Goal: Information Seeking & Learning: Learn about a topic

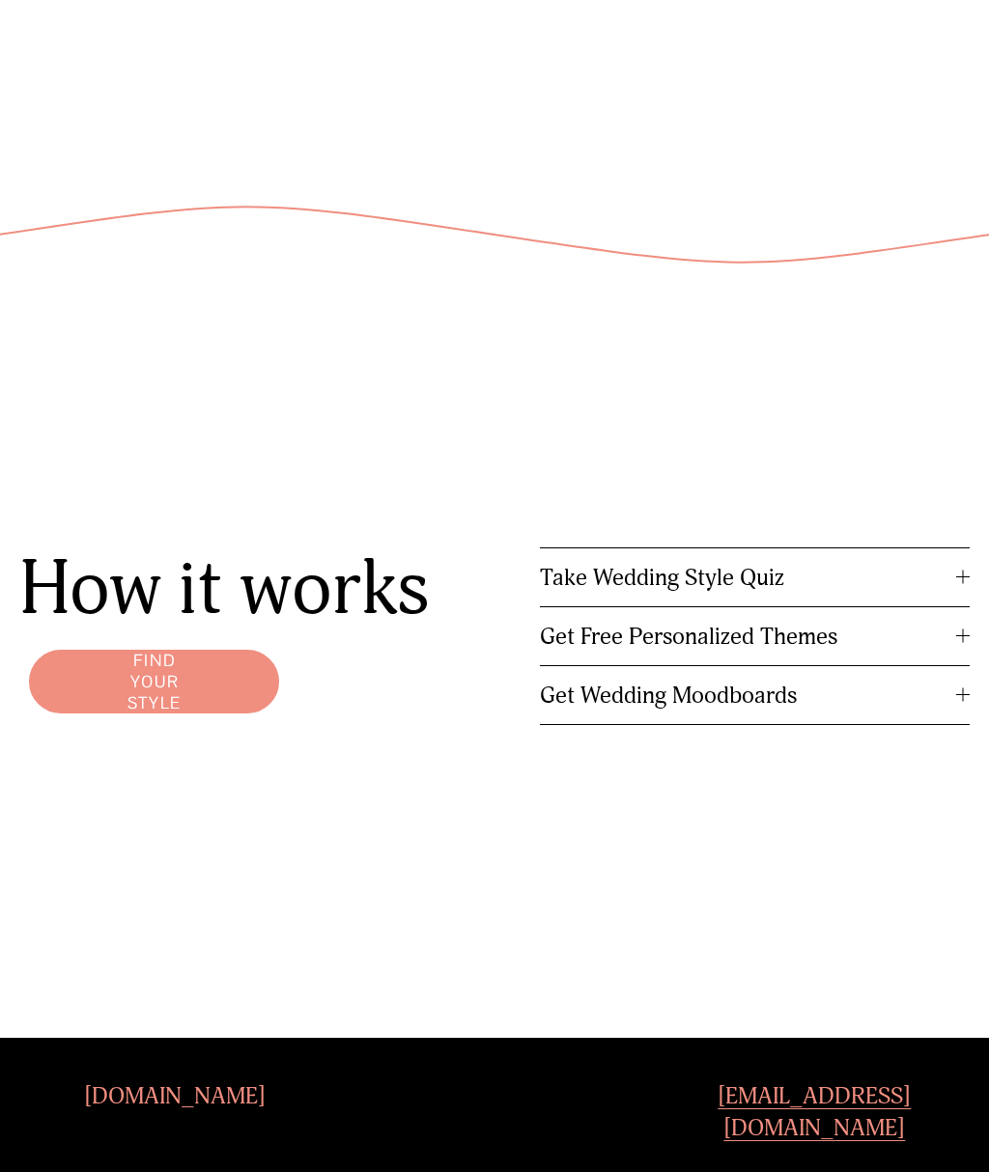
scroll to position [2296, 0]
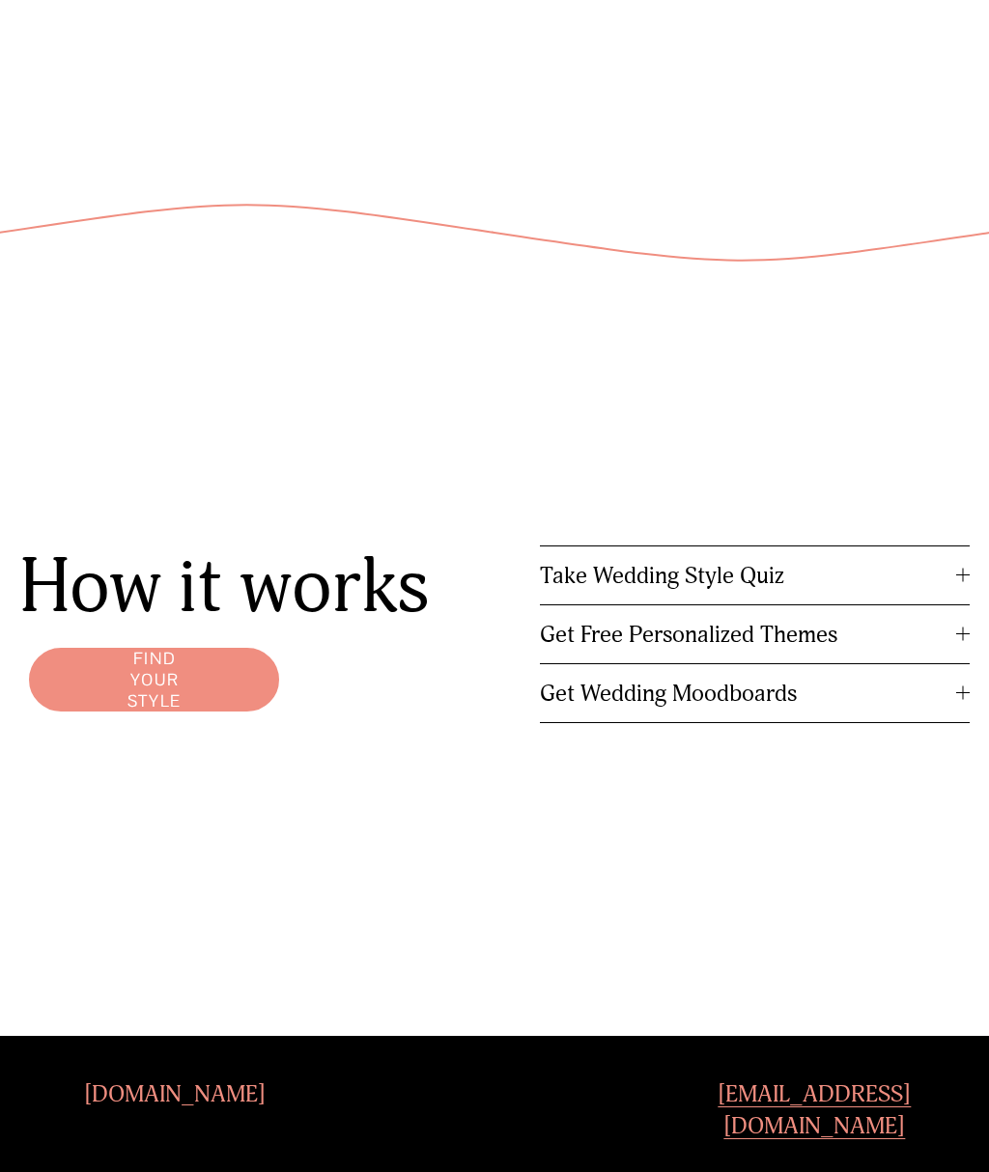
click at [780, 692] on span "Get Wedding Moodboards" at bounding box center [748, 693] width 416 height 29
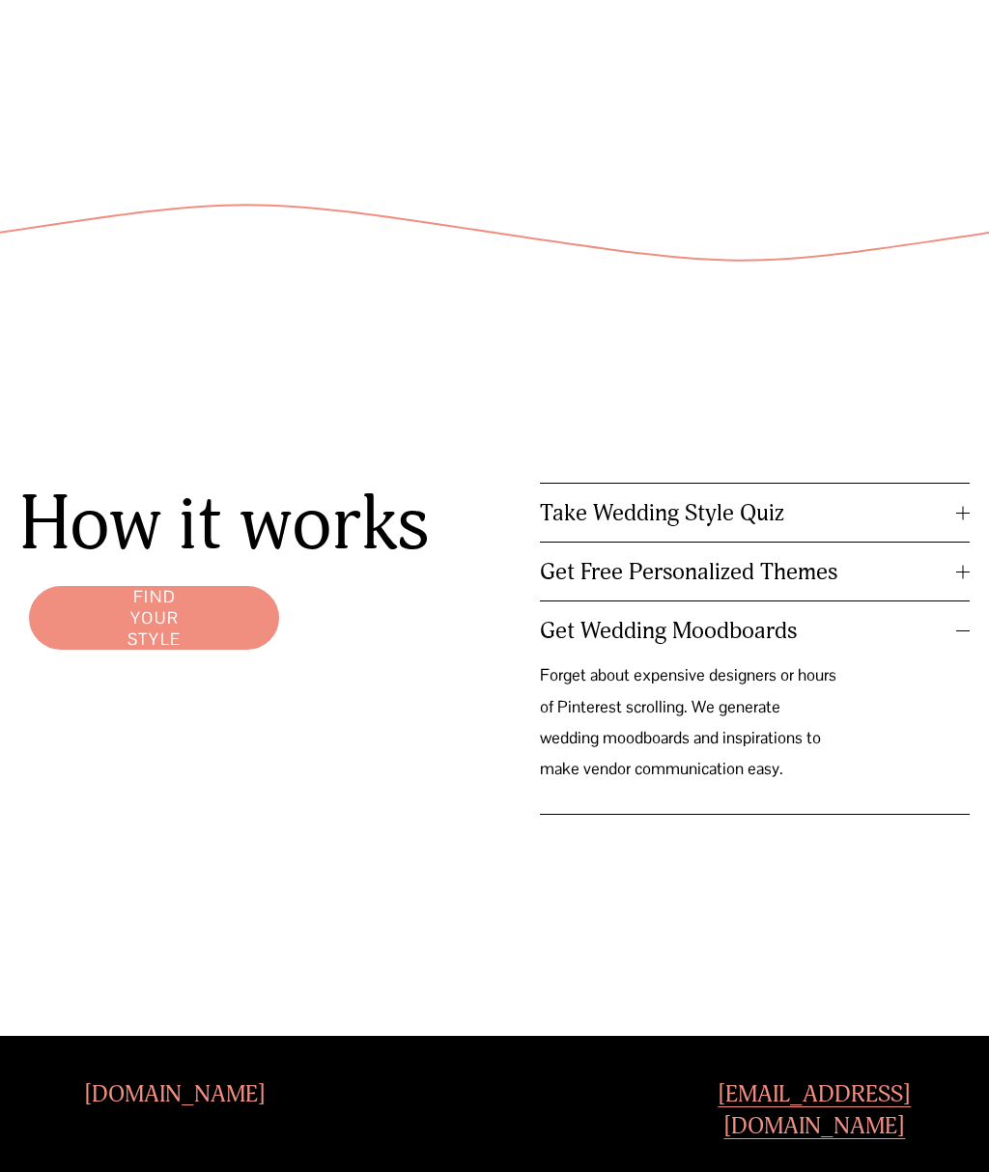
click at [748, 718] on p "Forget about expensive designers or hours of Pinterest scrolling. We generate w…" at bounding box center [690, 722] width 300 height 125
click at [962, 636] on div at bounding box center [963, 631] width 14 height 14
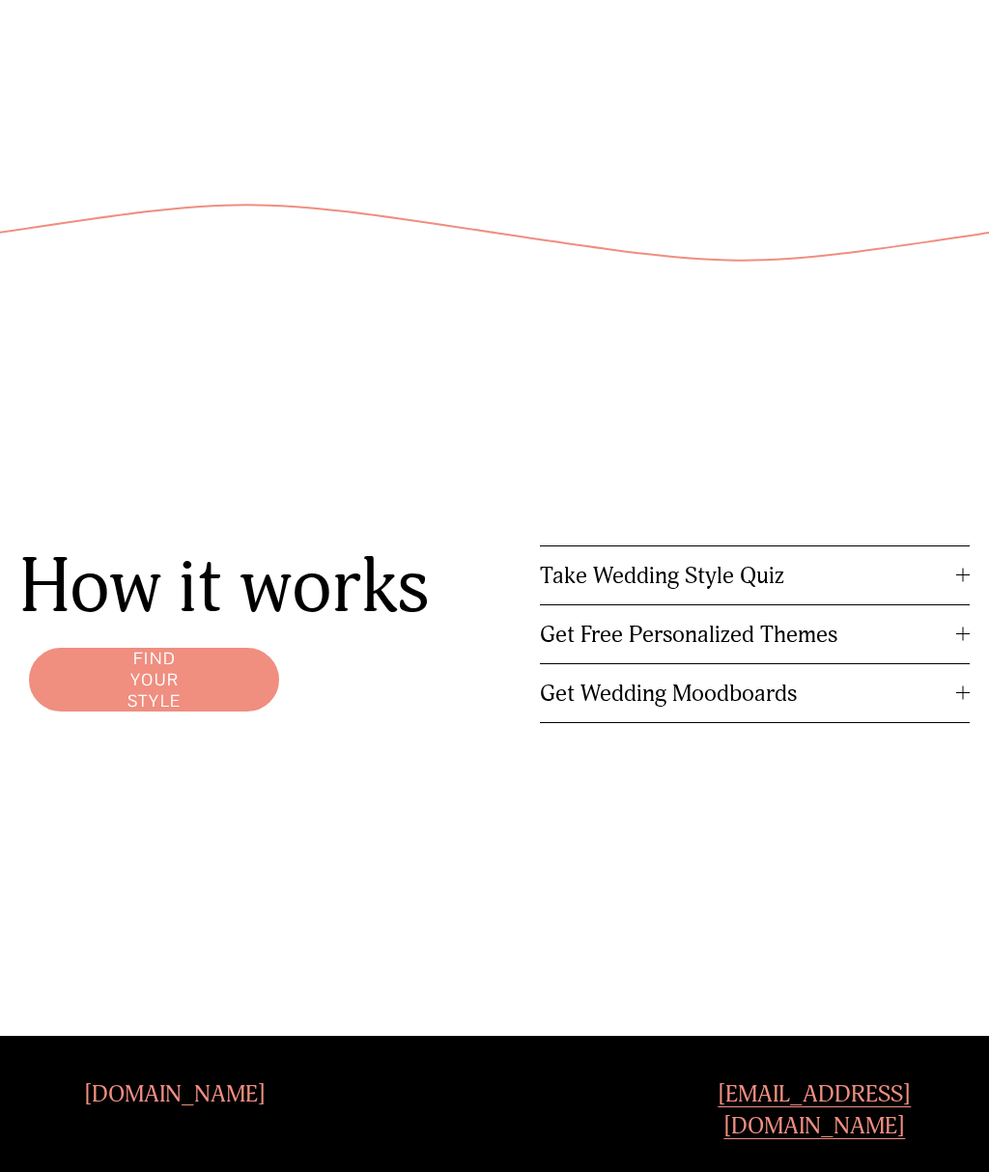
click at [173, 683] on link "Find your style" at bounding box center [153, 679] width 269 height 83
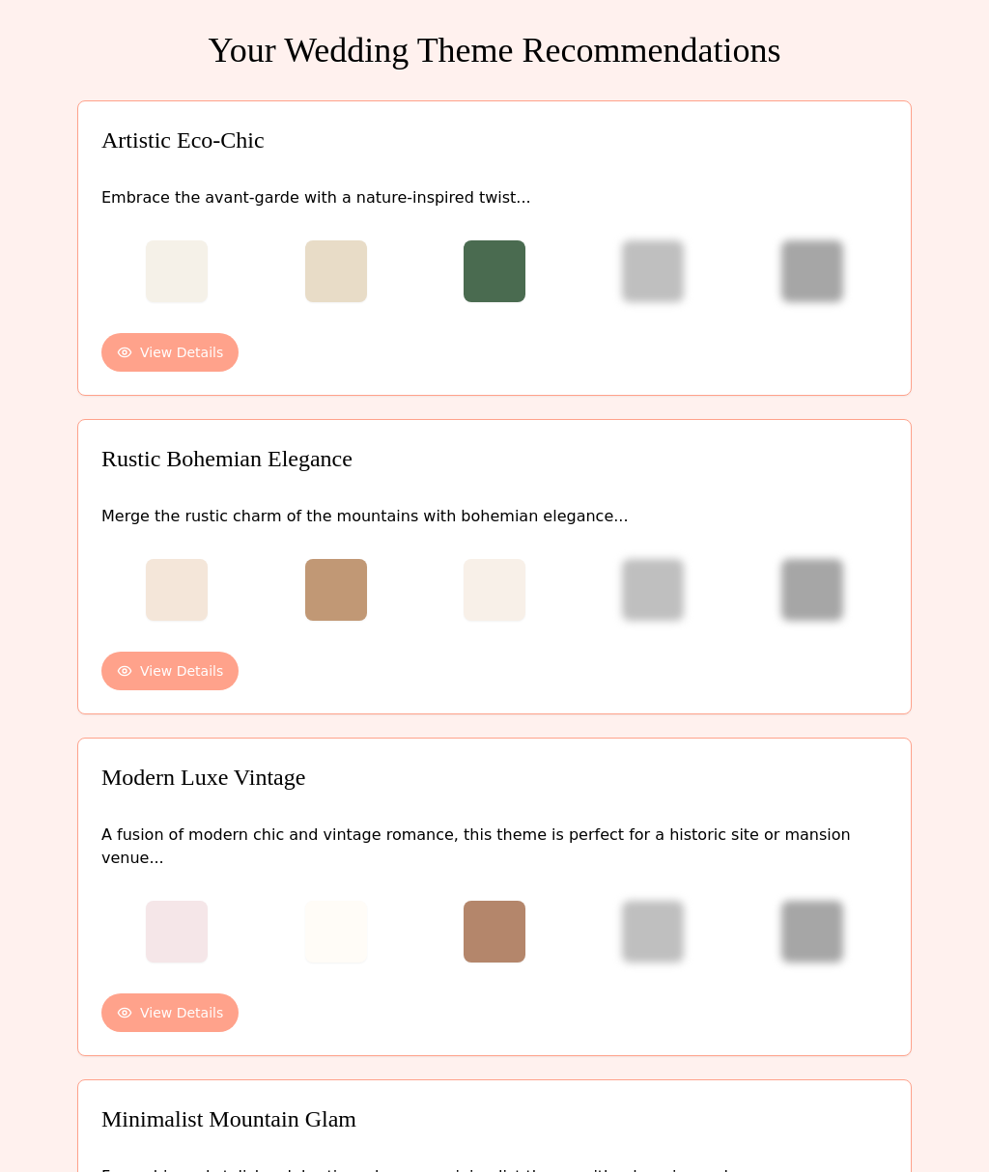
click at [209, 356] on button "View Details" at bounding box center [169, 352] width 137 height 39
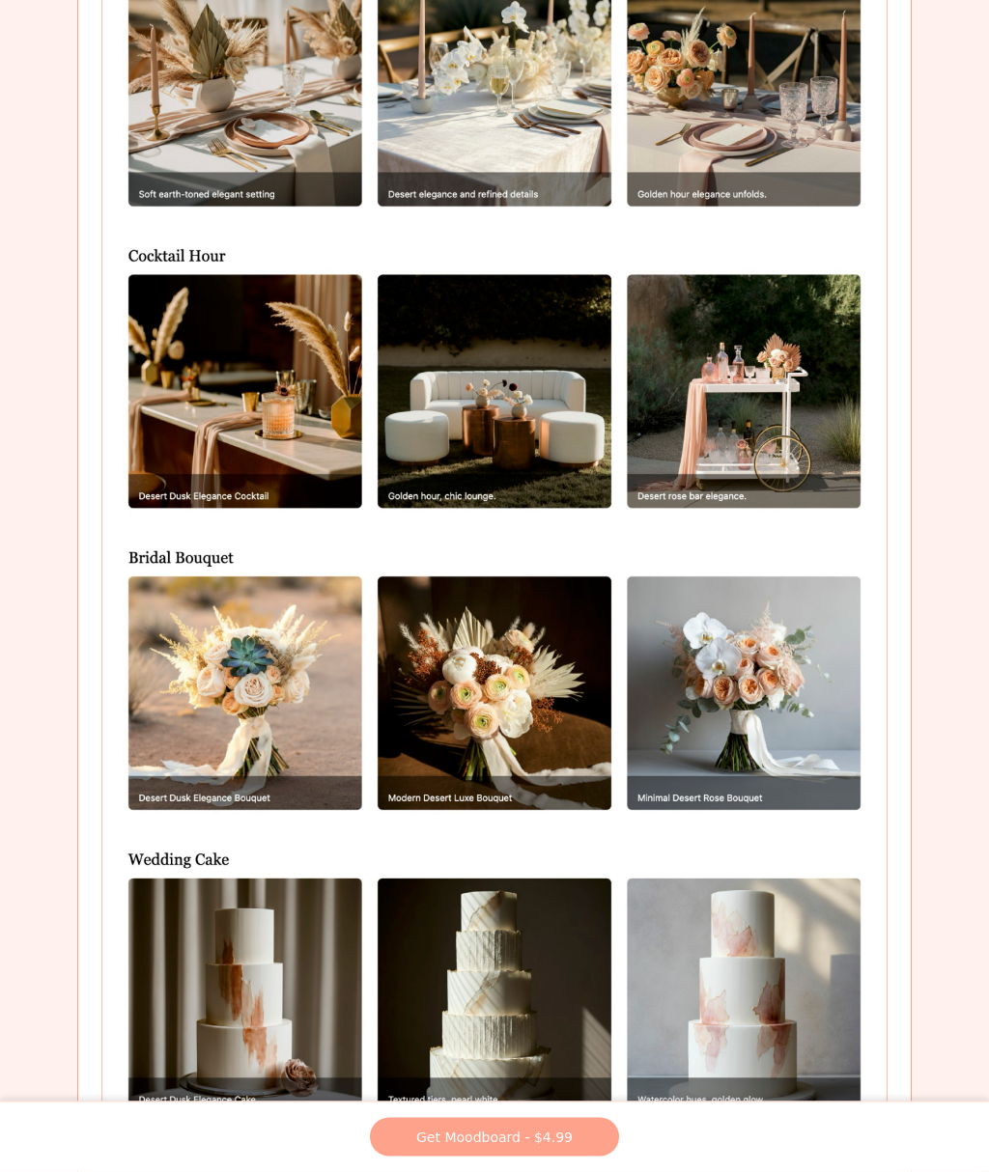
scroll to position [1903, 0]
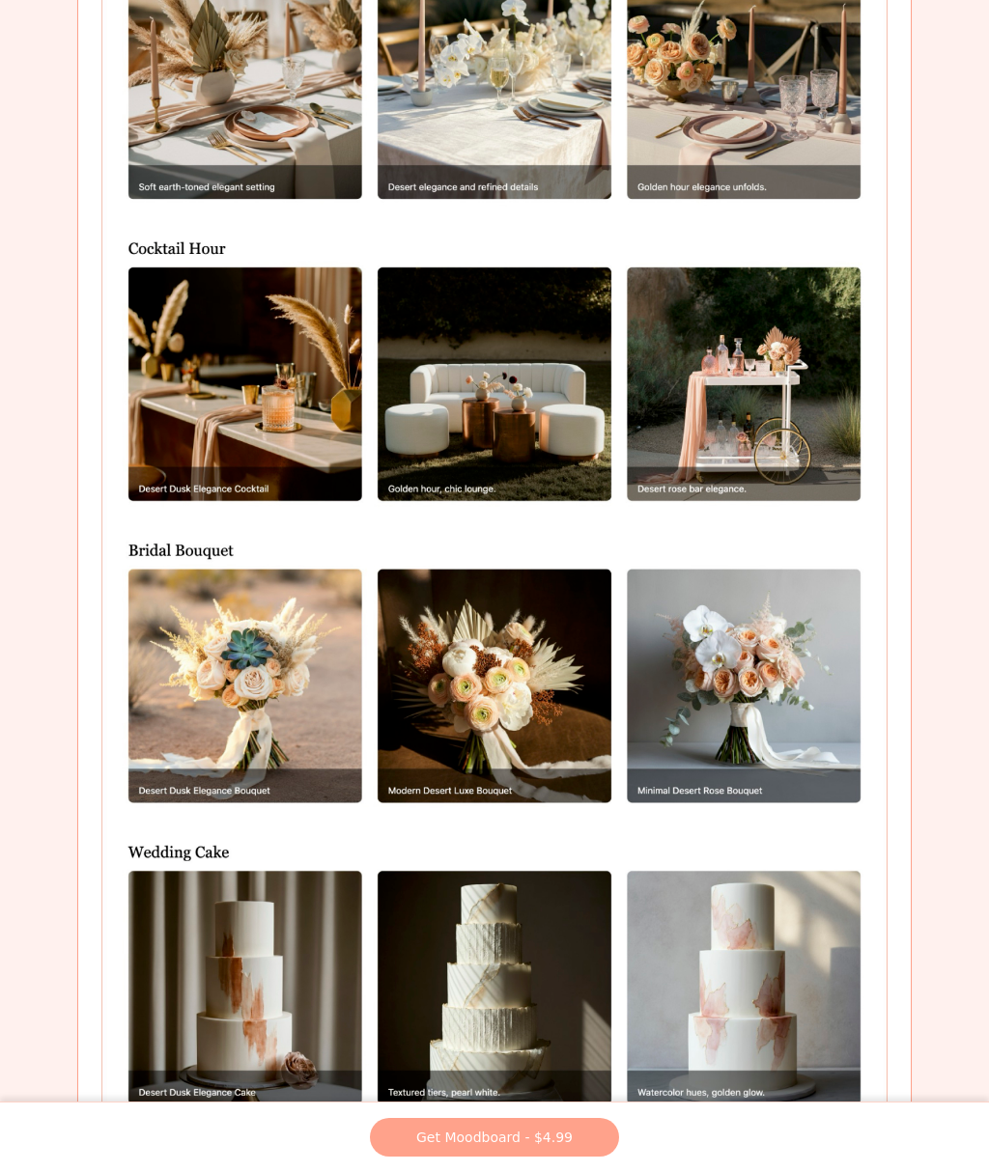
click at [553, 406] on img at bounding box center [494, 240] width 786 height 1845
click at [499, 407] on img at bounding box center [494, 240] width 786 height 1845
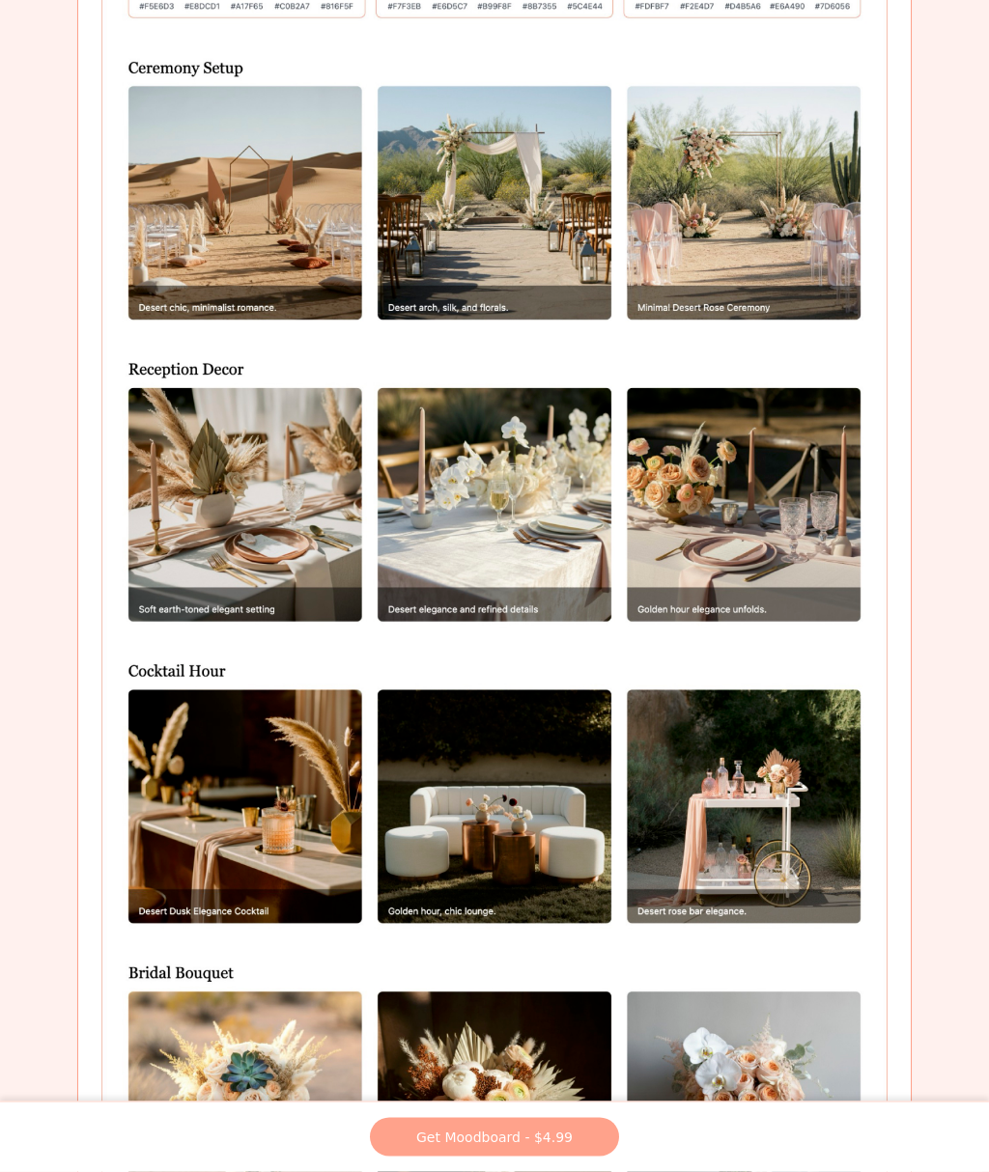
scroll to position [1481, 0]
click at [325, 781] on img at bounding box center [494, 662] width 786 height 1845
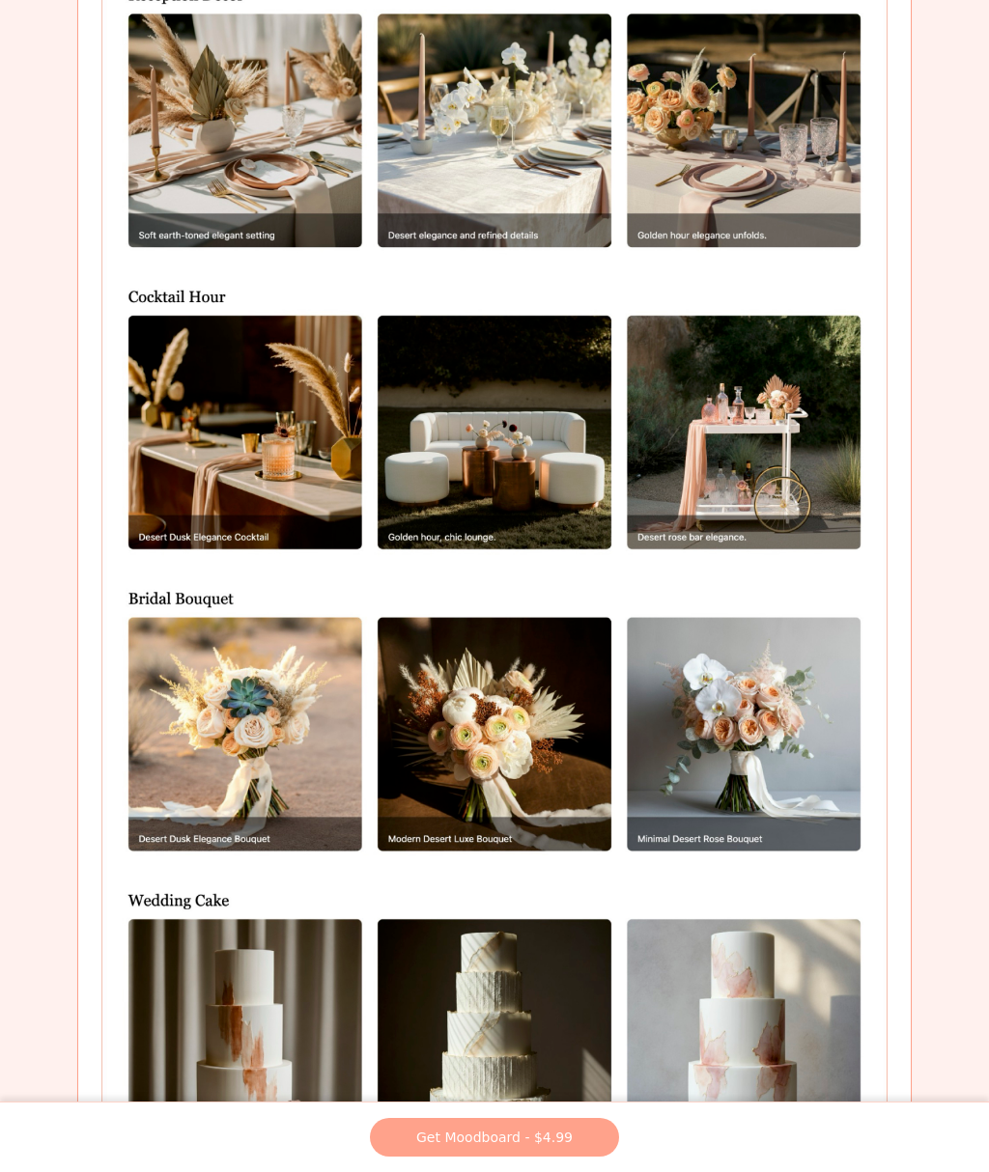
scroll to position [1903, 0]
